Goal: Information Seeking & Learning: Learn about a topic

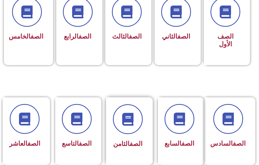
scroll to position [206, 0]
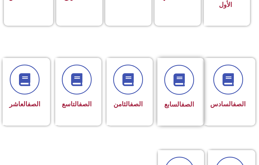
click at [193, 116] on div "الصف السابع" at bounding box center [180, 92] width 44 height 68
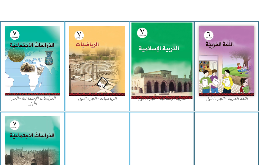
scroll to position [206, 0]
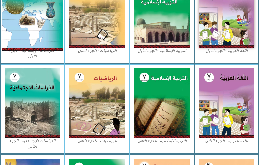
click at [27, 35] on img at bounding box center [32, 13] width 61 height 76
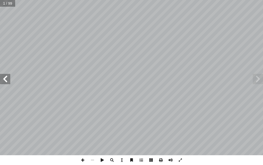
click at [5, 82] on span at bounding box center [5, 79] width 10 height 10
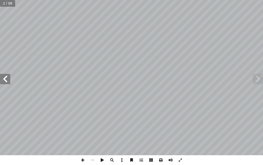
click at [5, 82] on span at bounding box center [5, 79] width 10 height 10
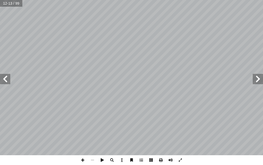
click at [6, 82] on span at bounding box center [5, 79] width 10 height 10
click at [81, 162] on span at bounding box center [83, 160] width 10 height 10
click at [6, 78] on span at bounding box center [5, 79] width 10 height 10
click at [5, 80] on span at bounding box center [5, 79] width 10 height 10
click at [83, 156] on span at bounding box center [83, 160] width 10 height 10
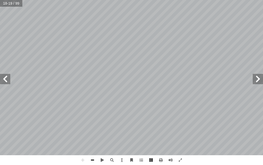
click at [93, 158] on span at bounding box center [93, 160] width 10 height 10
click at [81, 160] on span at bounding box center [83, 160] width 10 height 10
click at [93, 158] on span at bounding box center [93, 160] width 10 height 10
